Goal: Transaction & Acquisition: Purchase product/service

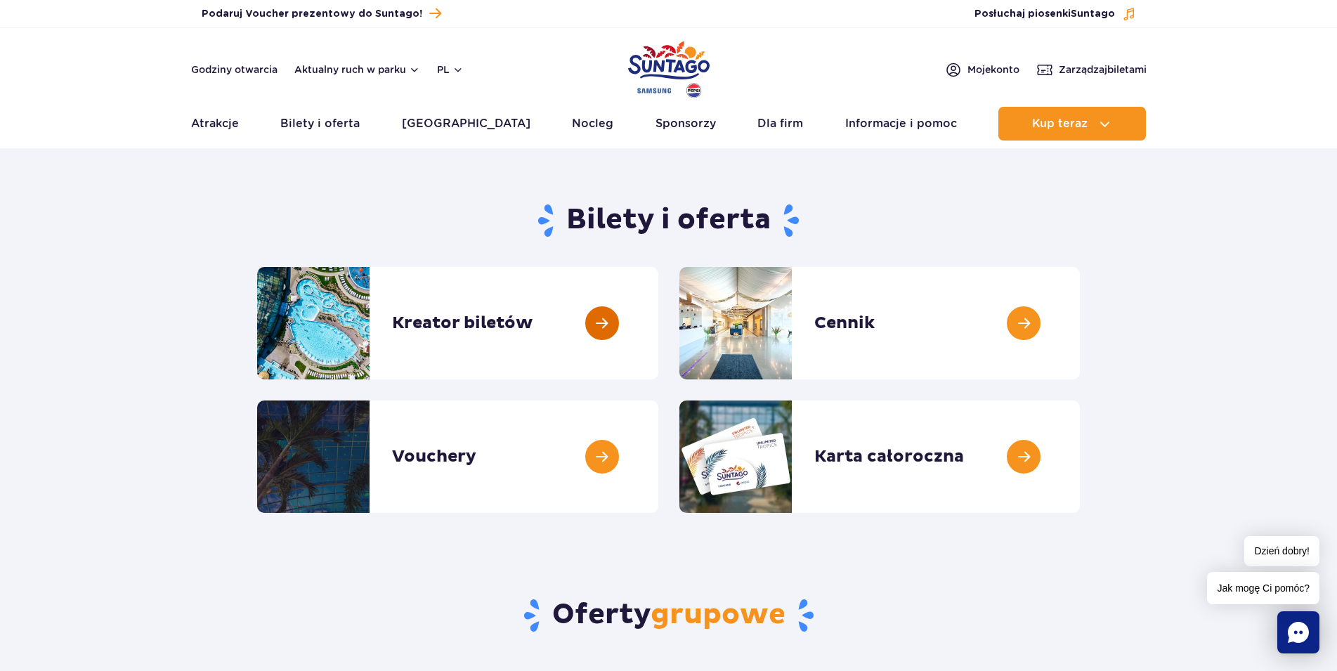
click at [658, 333] on link at bounding box center [658, 323] width 0 height 112
click at [1080, 313] on link at bounding box center [1080, 323] width 0 height 112
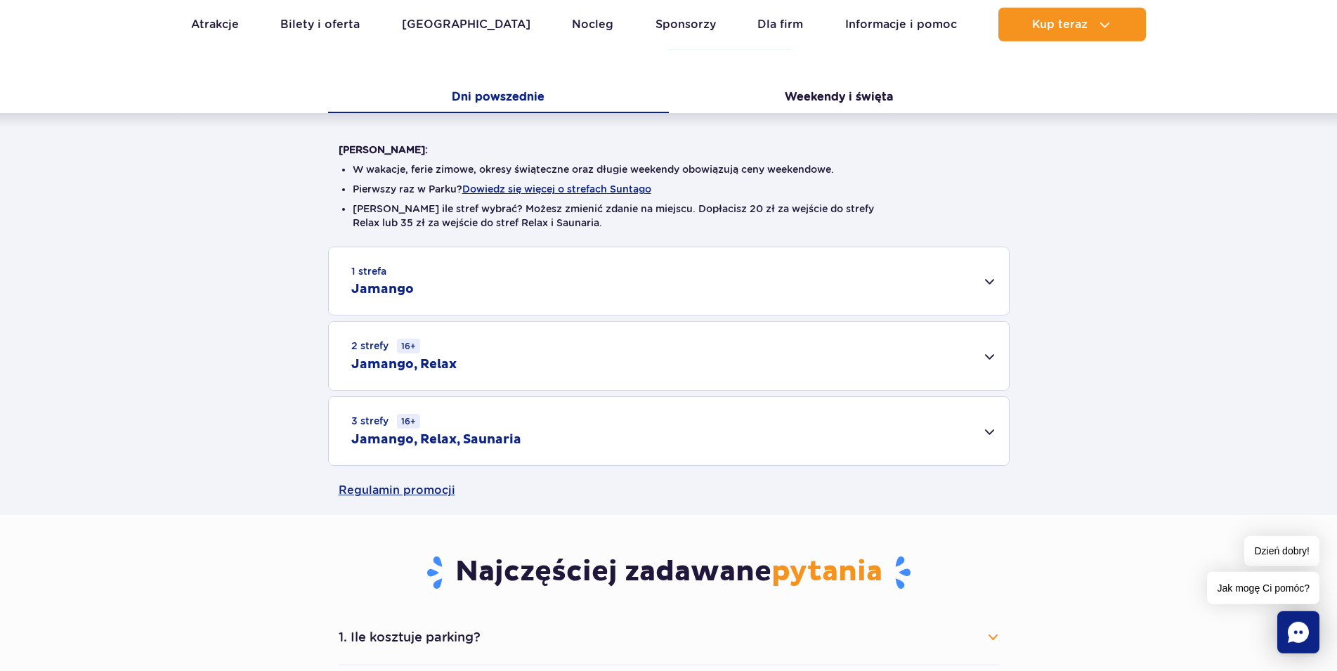
scroll to position [358, 0]
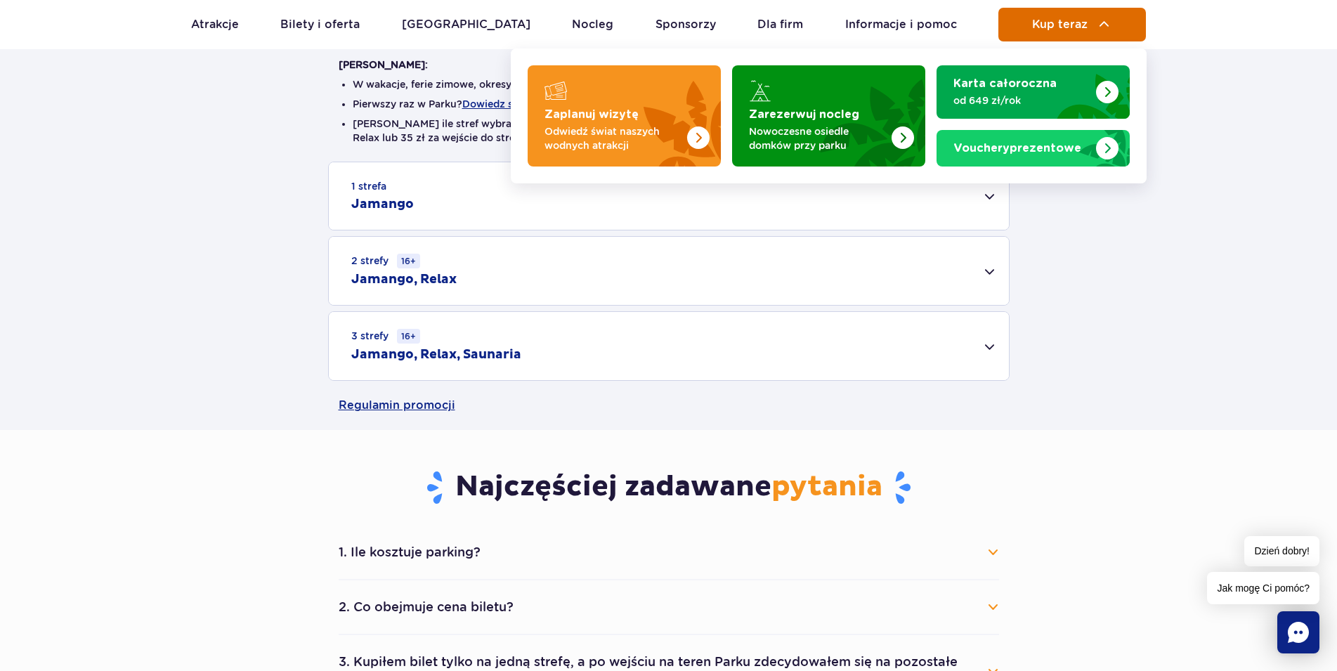
click at [1077, 27] on span "Kup teraz" at bounding box center [1060, 24] width 56 height 13
click at [1100, 28] on img at bounding box center [1104, 24] width 17 height 17
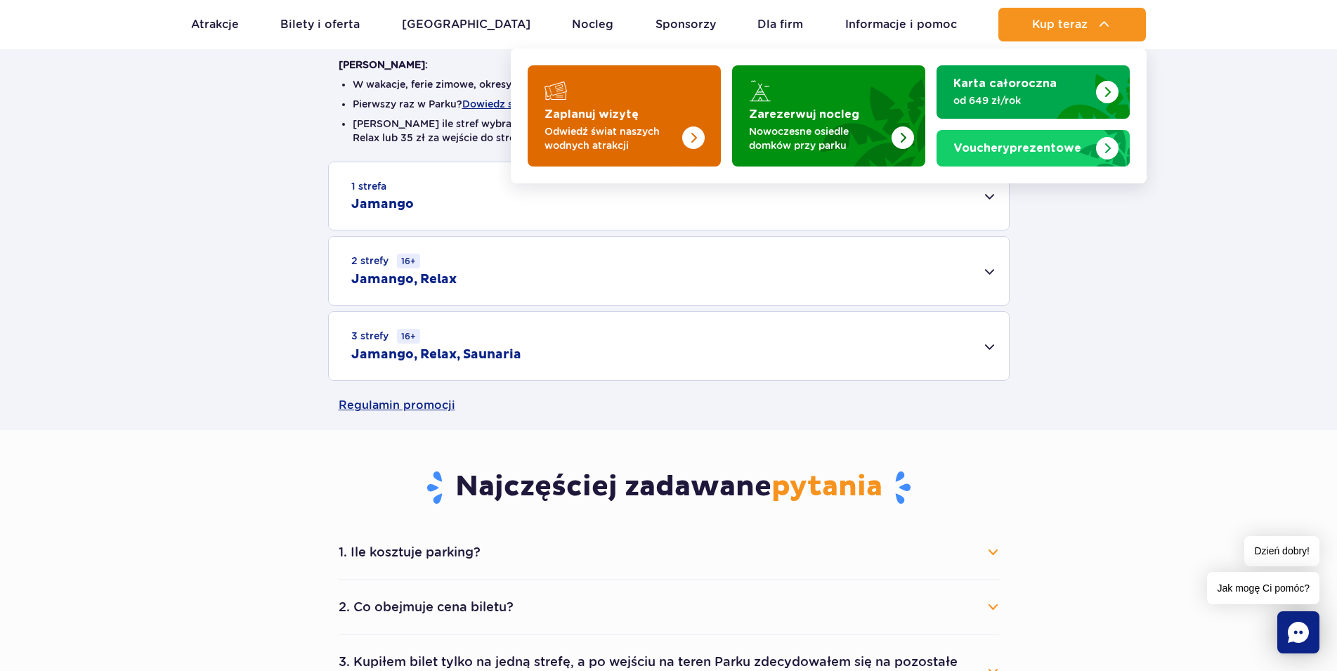
click at [632, 117] on strong "Zaplanuj wizytę" at bounding box center [592, 114] width 94 height 11
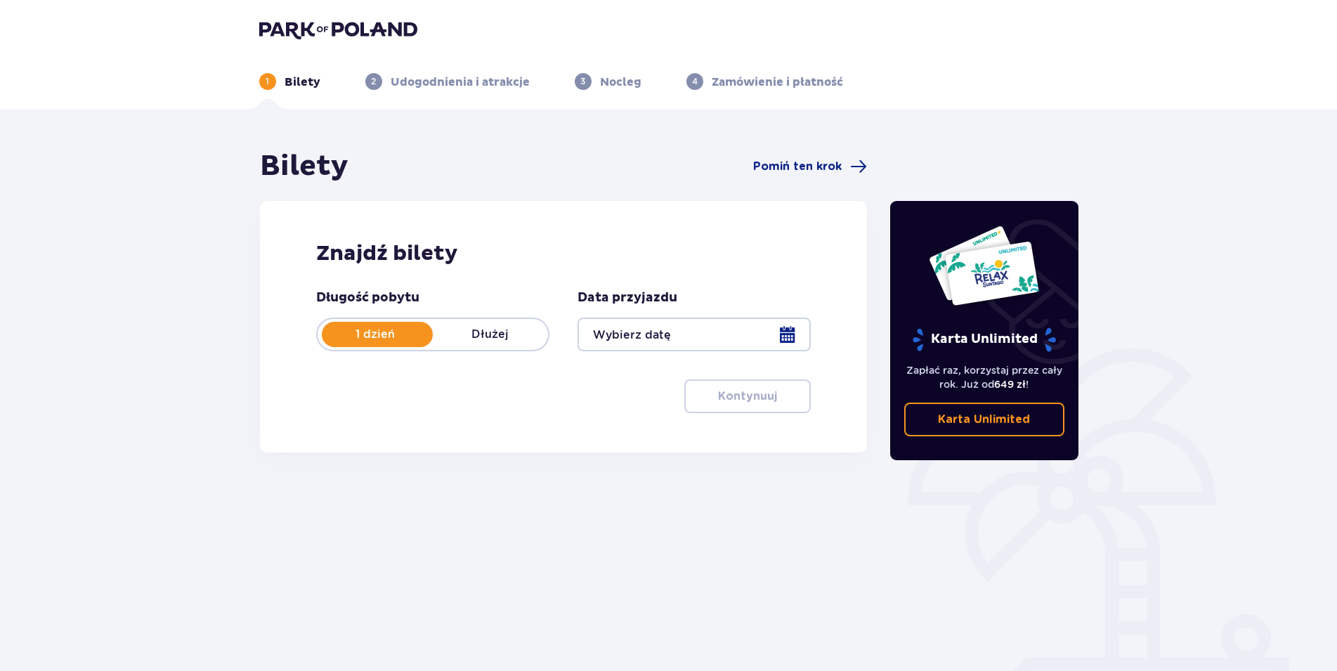
click at [702, 340] on div at bounding box center [694, 335] width 233 height 34
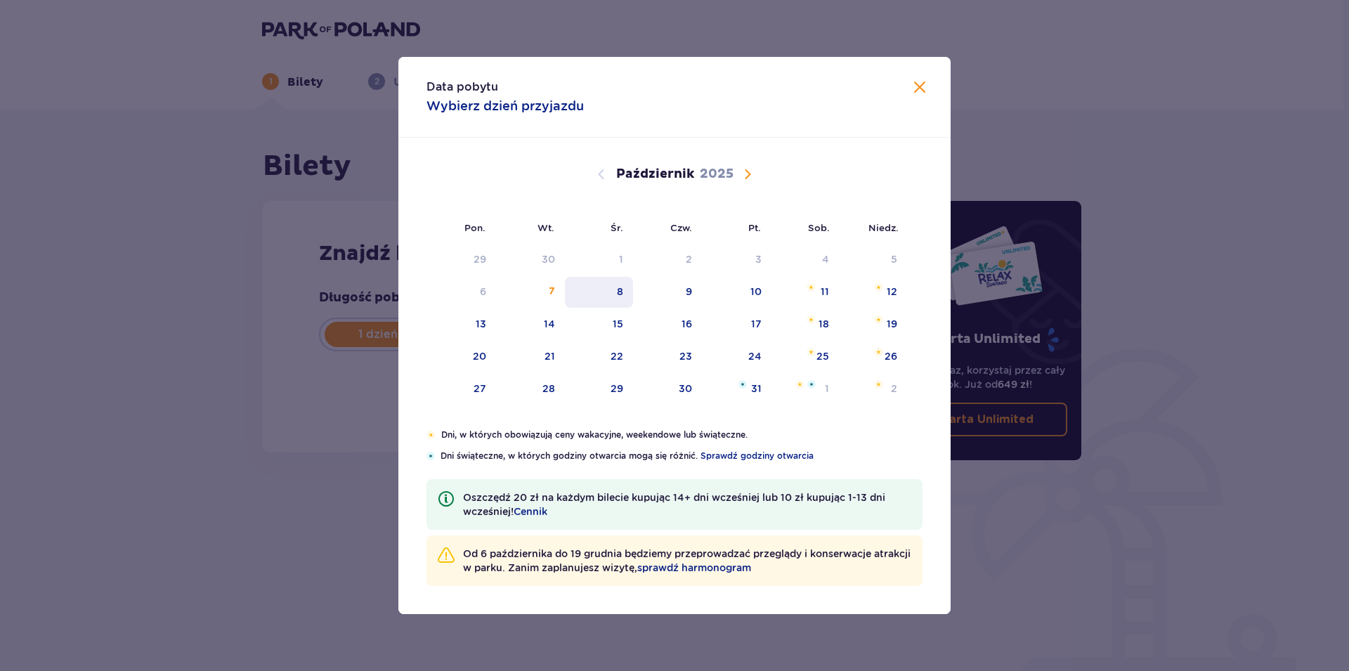
click at [619, 298] on div "8" at bounding box center [620, 292] width 6 height 14
type input "08.10.25"
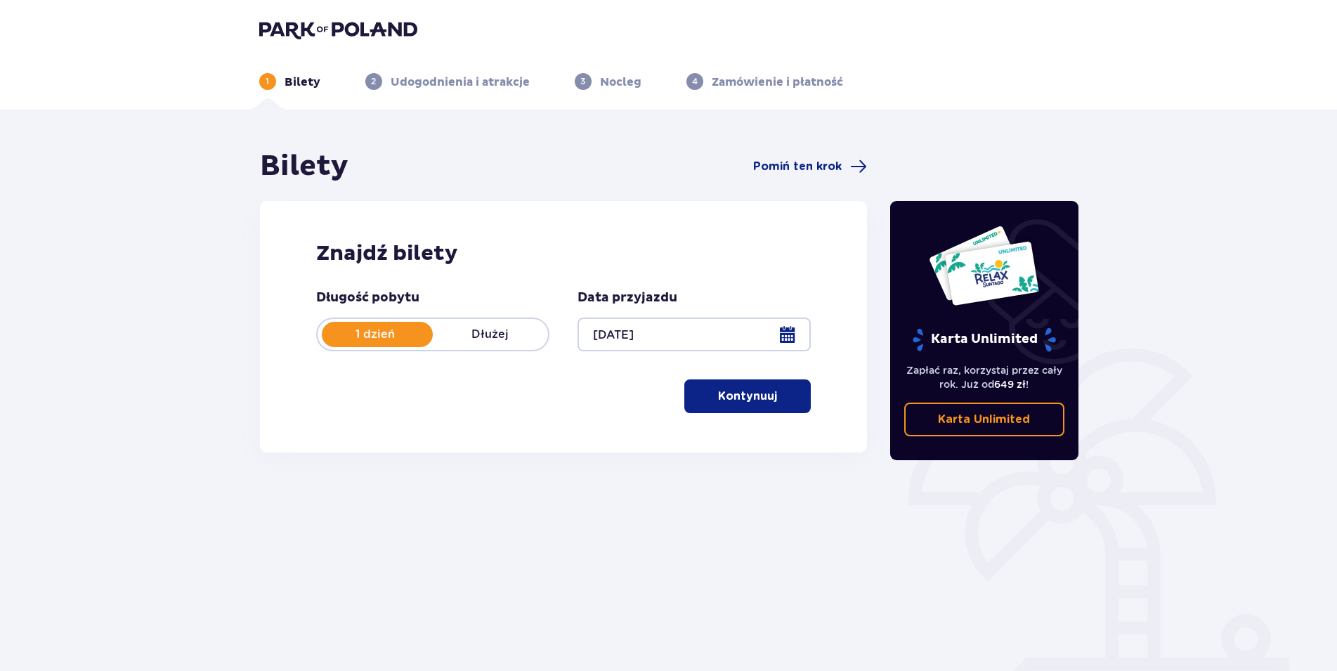
click at [763, 405] on button "Kontynuuj" at bounding box center [747, 396] width 126 height 34
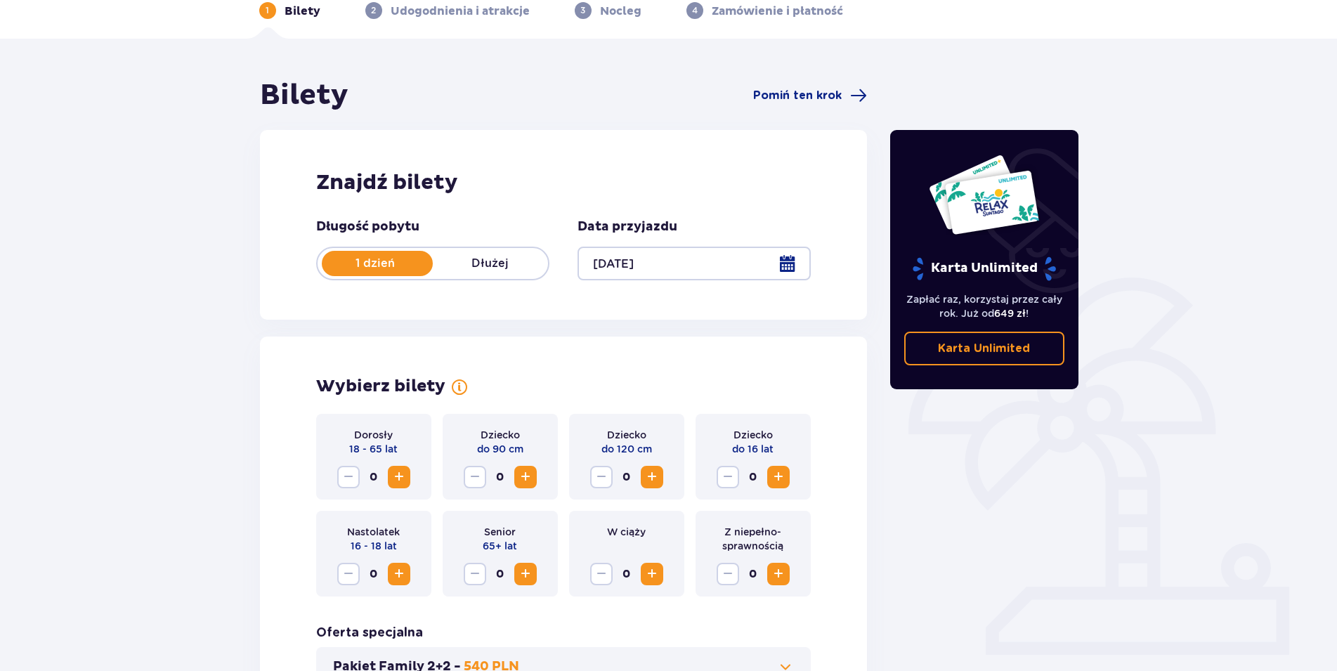
scroll to position [72, 0]
click at [397, 469] on span "Zwiększ" at bounding box center [399, 476] width 17 height 17
click at [781, 475] on span "Zwiększ" at bounding box center [778, 476] width 17 height 17
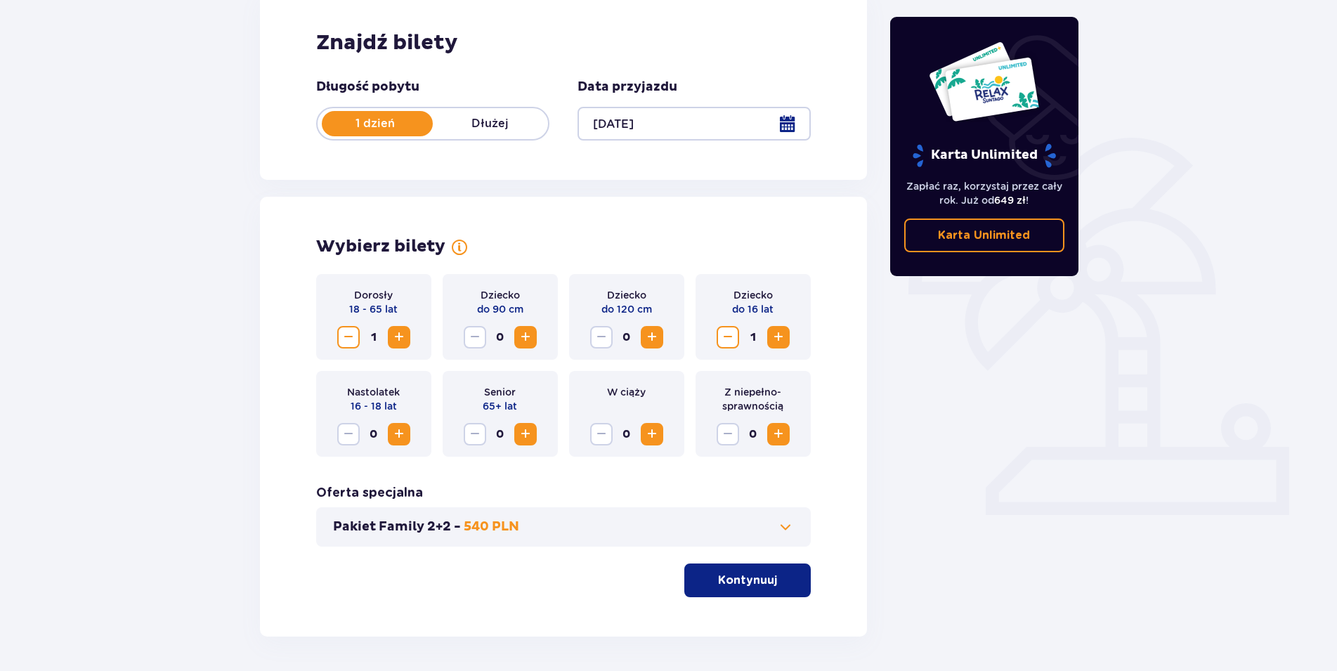
scroll to position [261, 0]
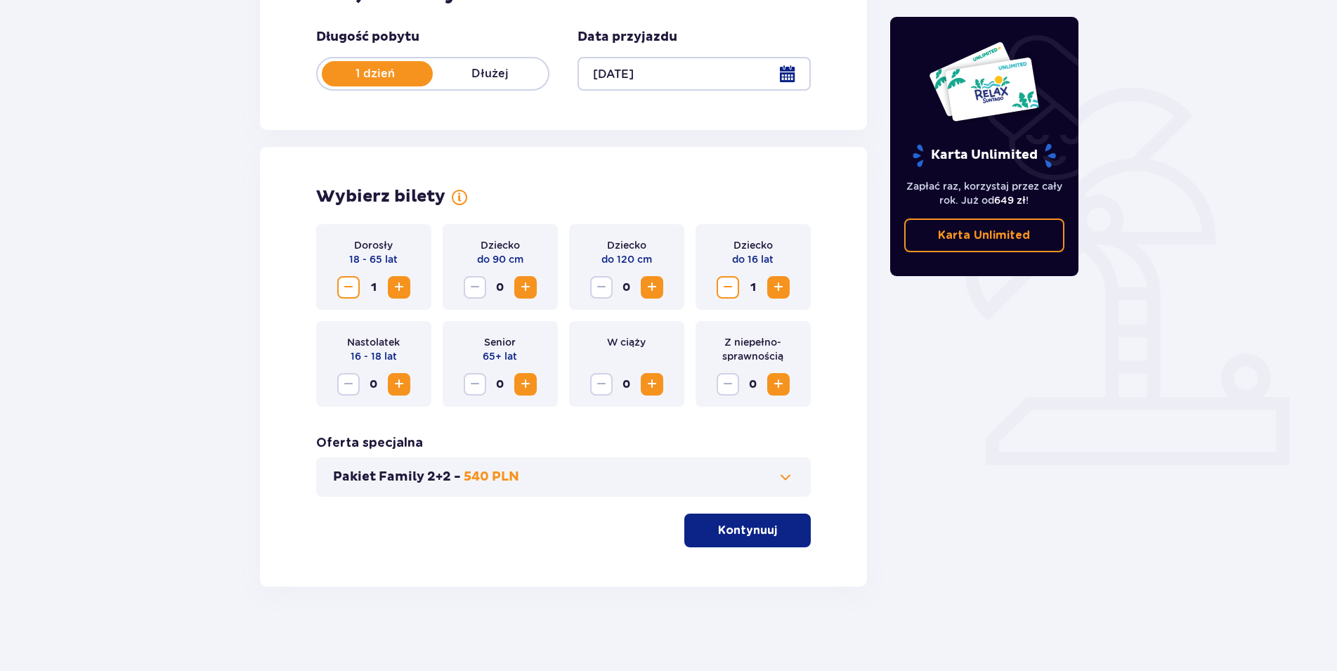
click at [718, 531] on p "Kontynuuj" at bounding box center [747, 530] width 59 height 15
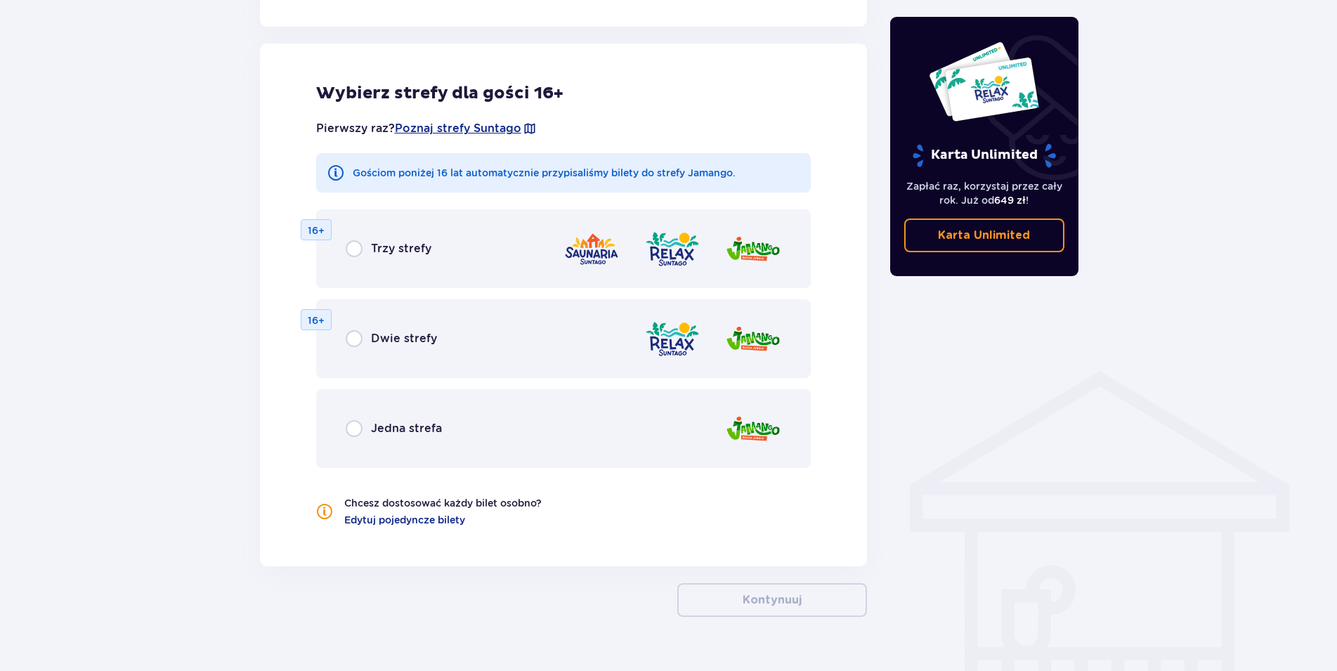
scroll to position [780, 0]
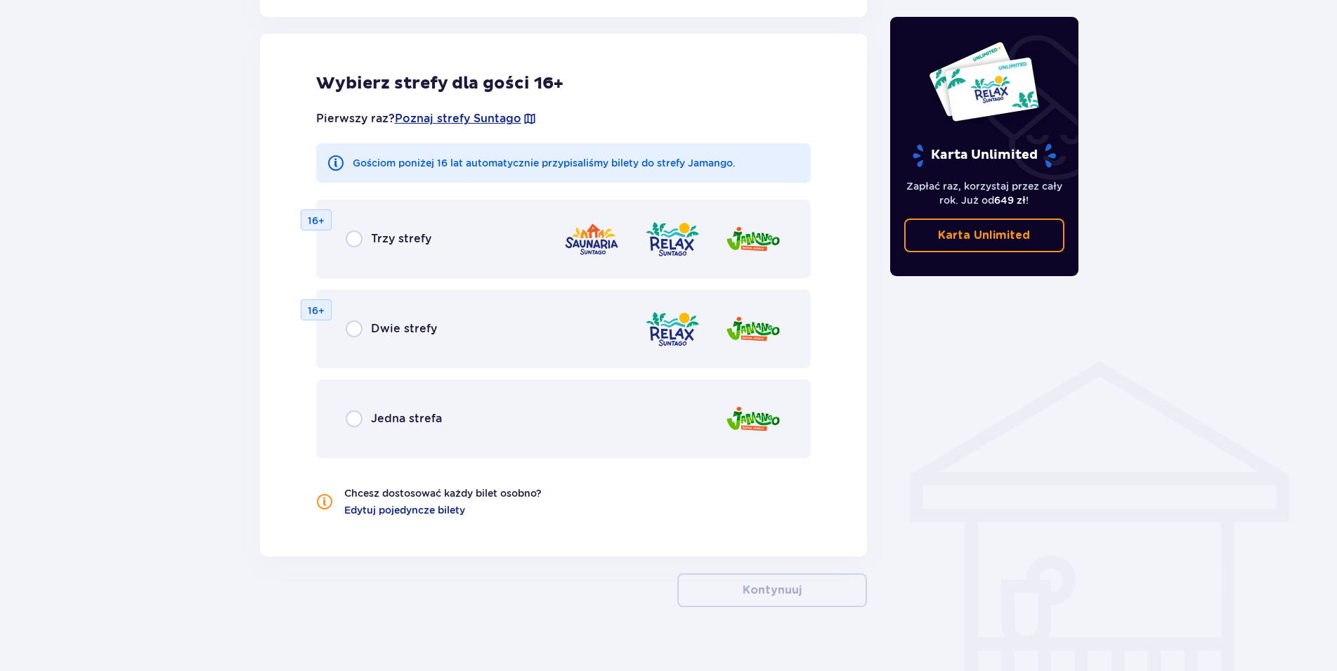
click at [356, 422] on input "radio" at bounding box center [354, 418] width 17 height 17
radio input "true"
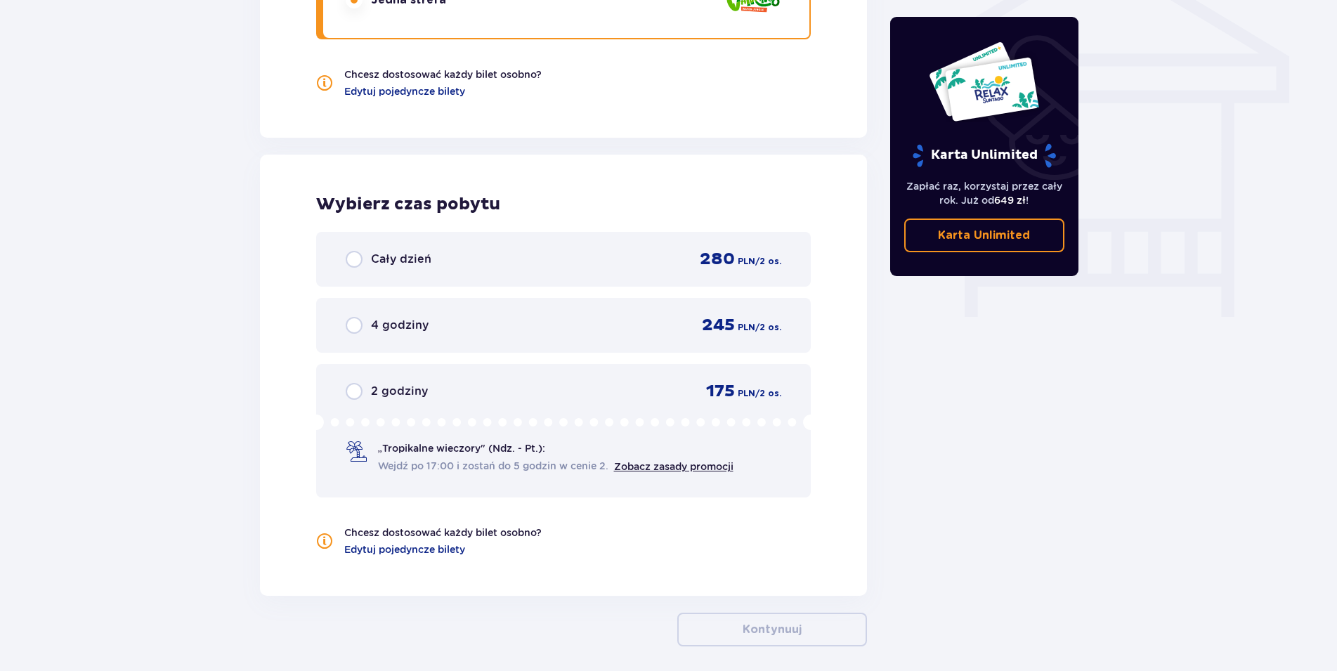
scroll to position [1259, 0]
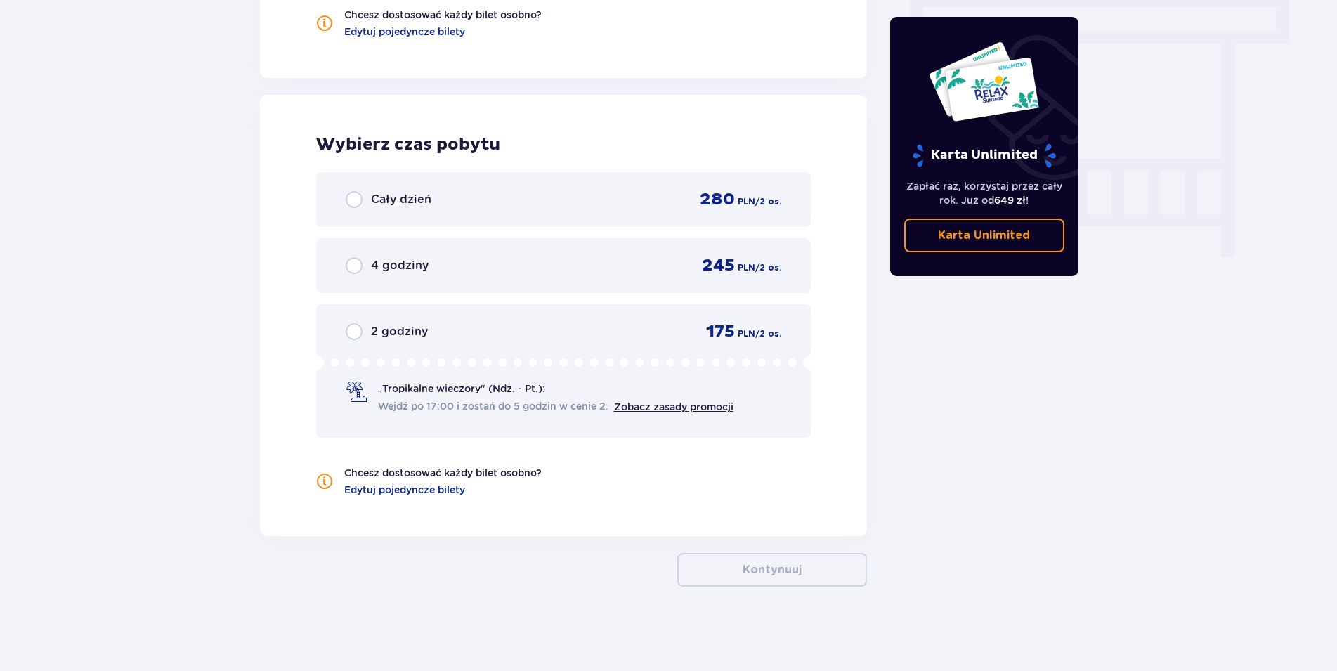
click at [362, 266] on input "radio" at bounding box center [354, 265] width 17 height 17
radio input "true"
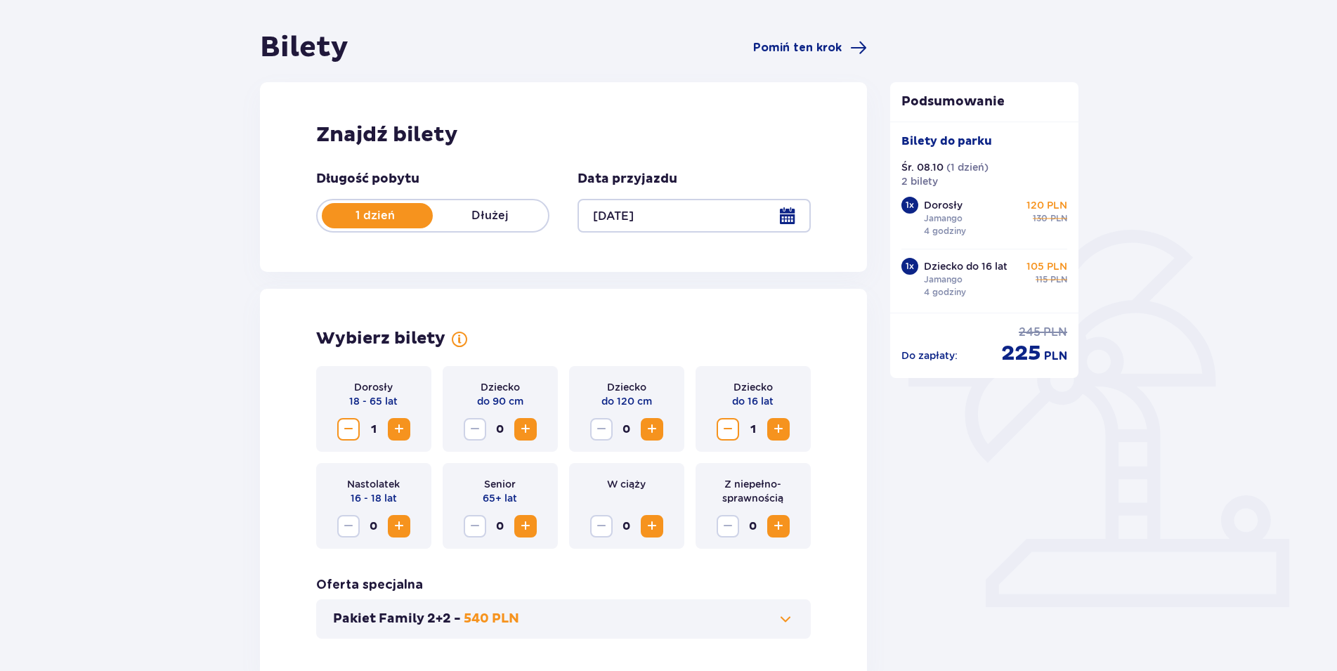
scroll to position [0, 0]
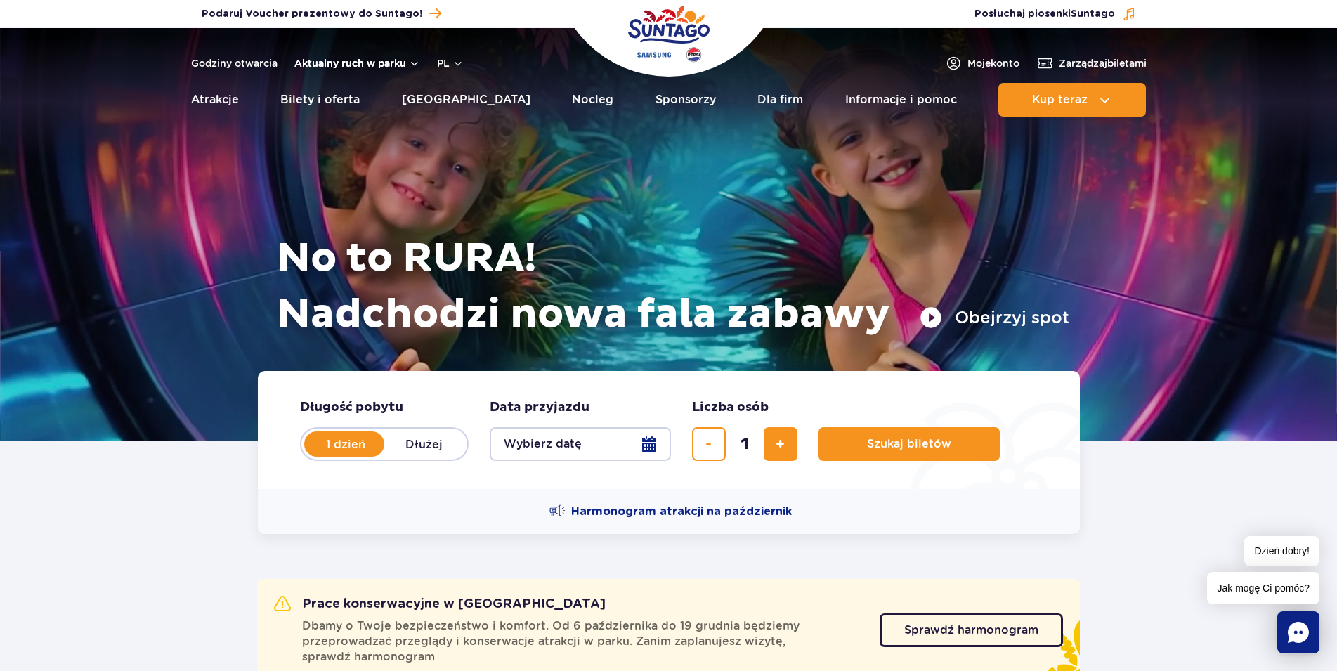
click at [359, 65] on button "Aktualny ruch w parku" at bounding box center [357, 63] width 126 height 11
